Goal: Book appointment/travel/reservation

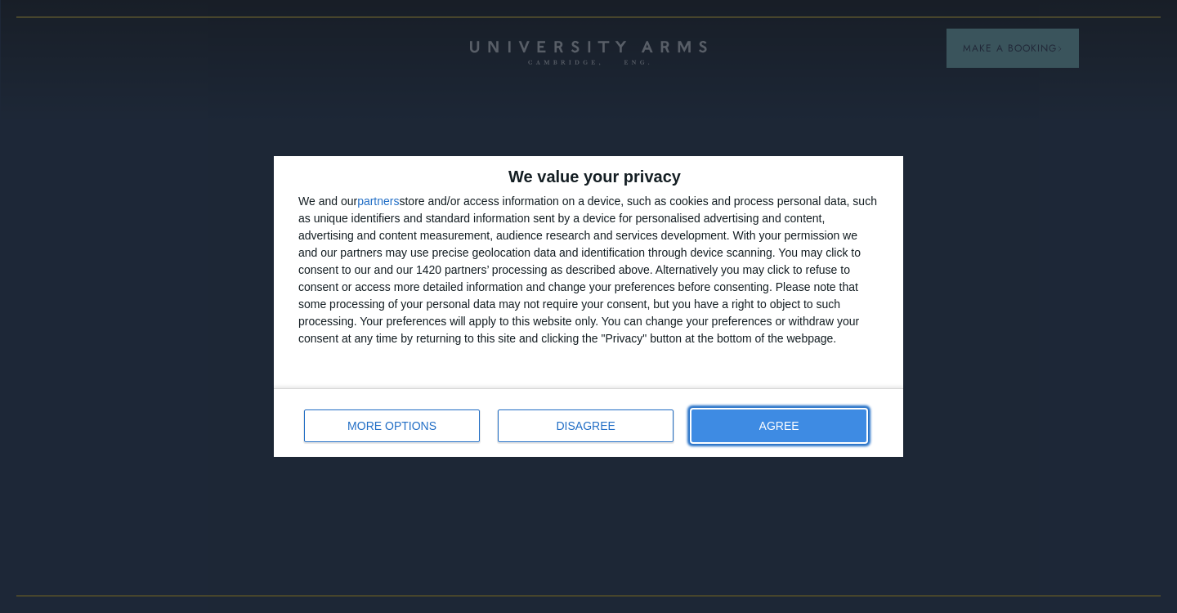
click at [739, 415] on button "AGREE" at bounding box center [778, 425] width 175 height 33
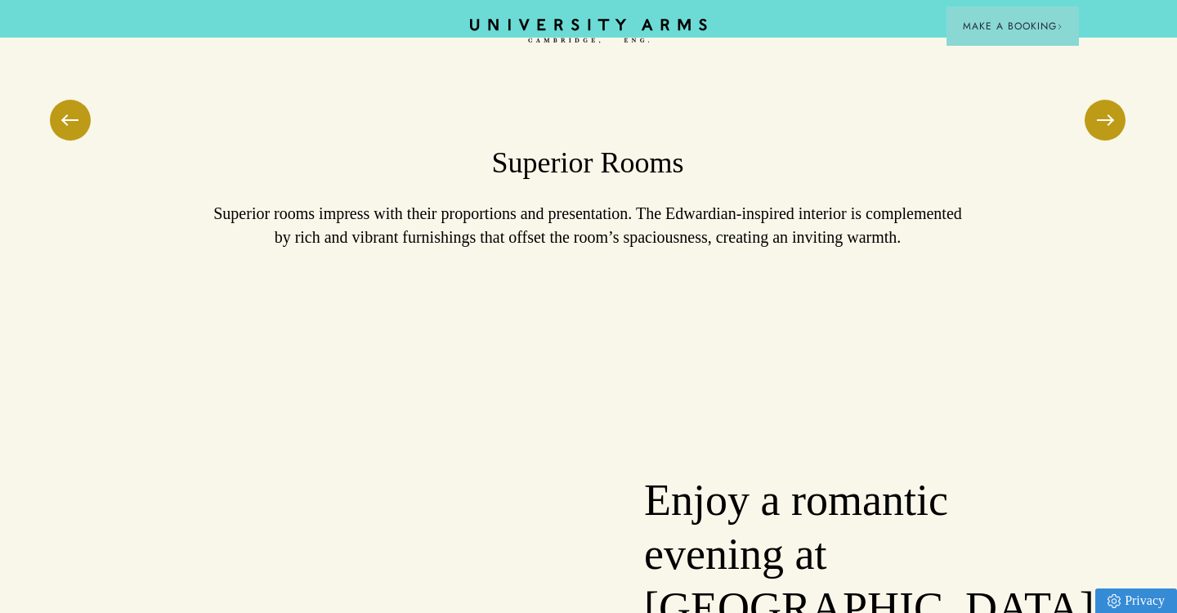
scroll to position [1404, 1]
click at [1107, 120] on span at bounding box center [1105, 121] width 16 height 2
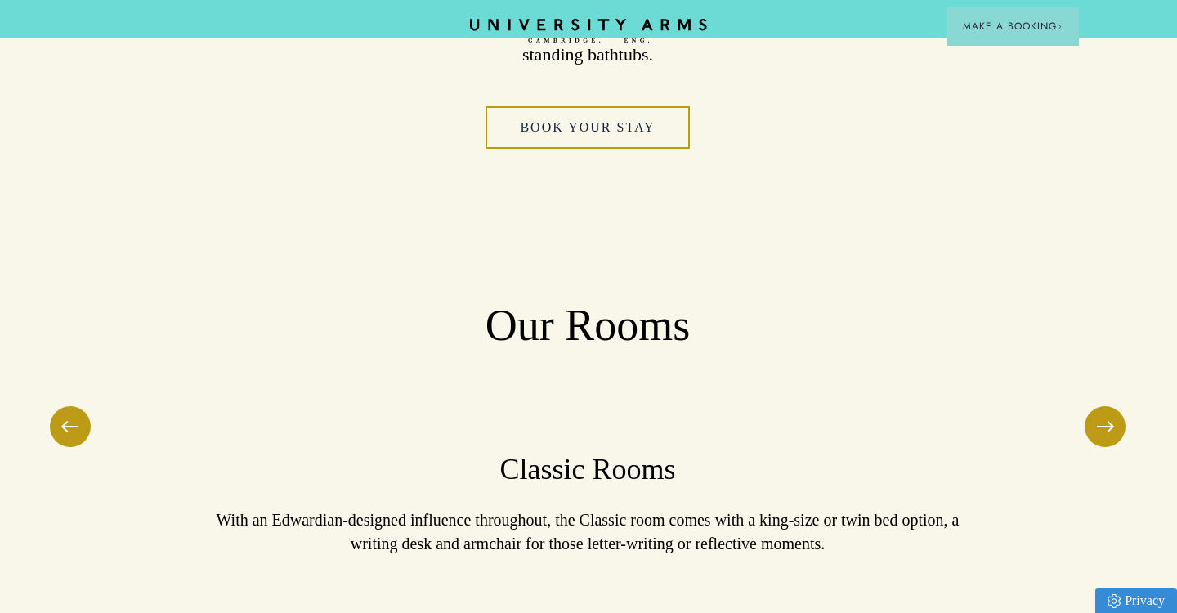
scroll to position [1103, 1]
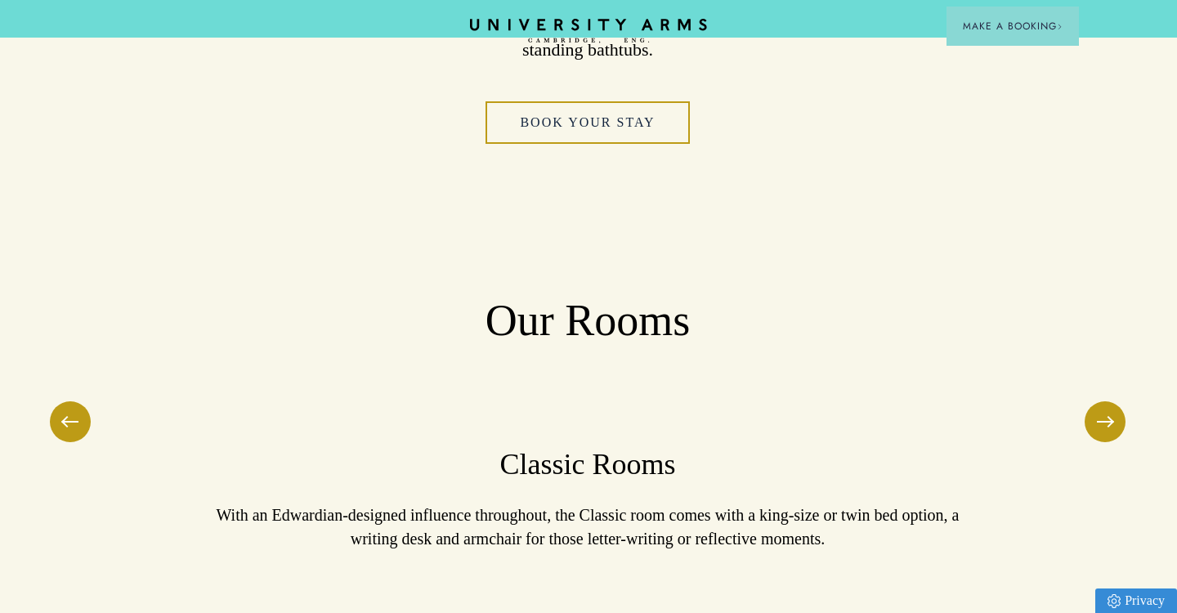
click at [1089, 401] on button at bounding box center [1105, 421] width 41 height 41
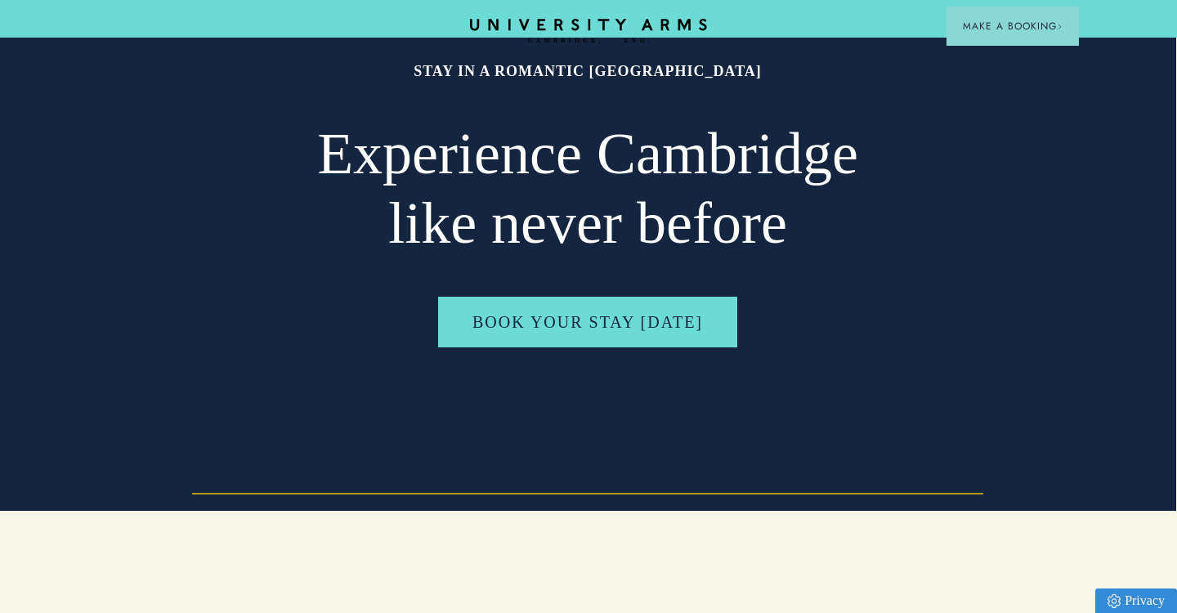
scroll to position [218, 1]
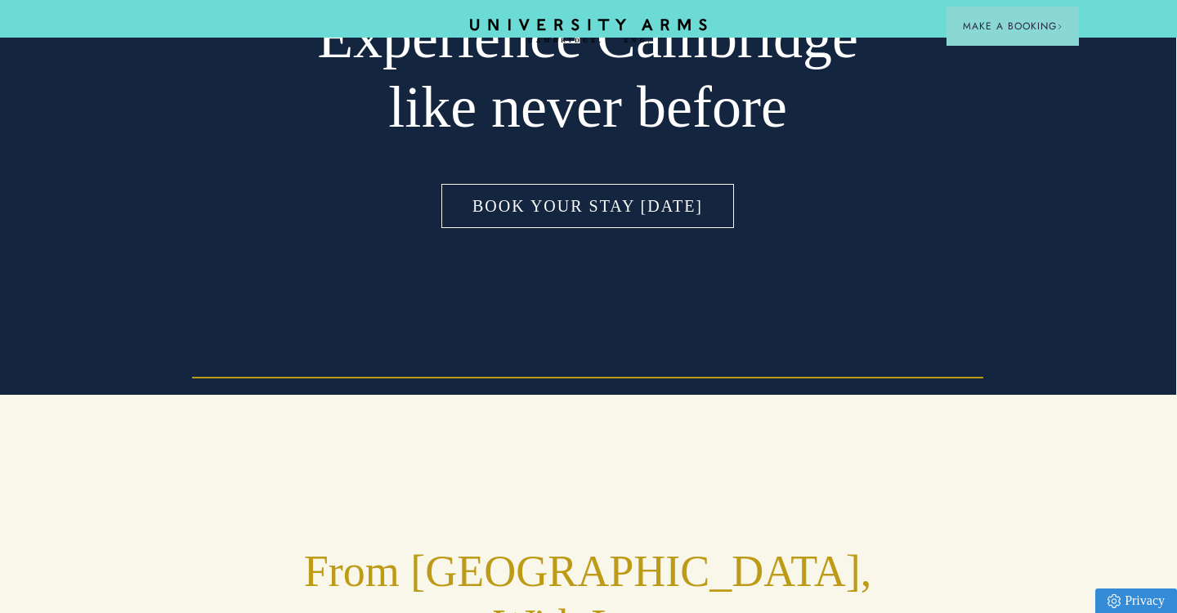
click at [578, 199] on link "Book Your Stay [DATE]" at bounding box center [587, 206] width 299 height 51
